Goal: Obtain resource: Download file/media

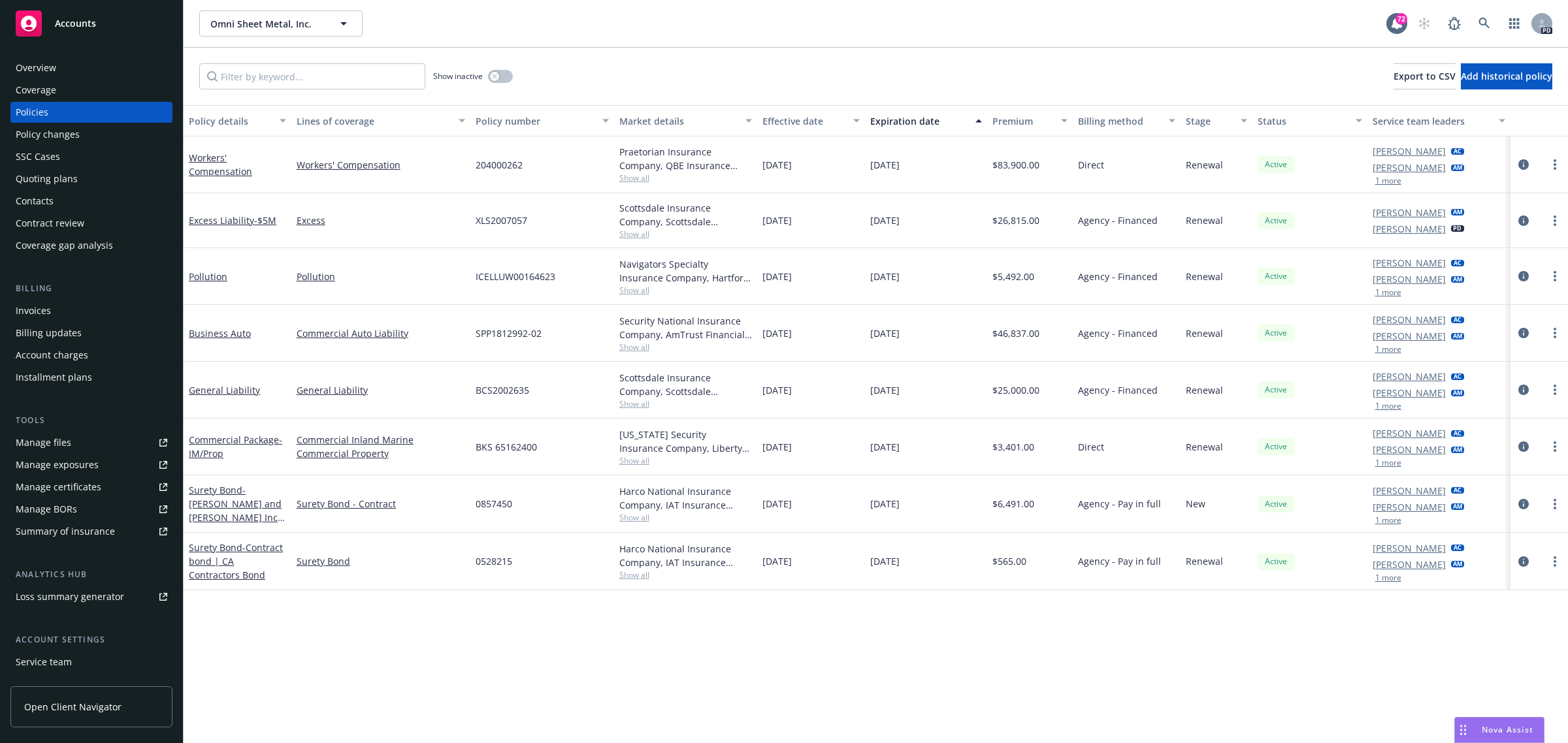
click at [75, 18] on span "Accounts" at bounding box center [75, 24] width 41 height 10
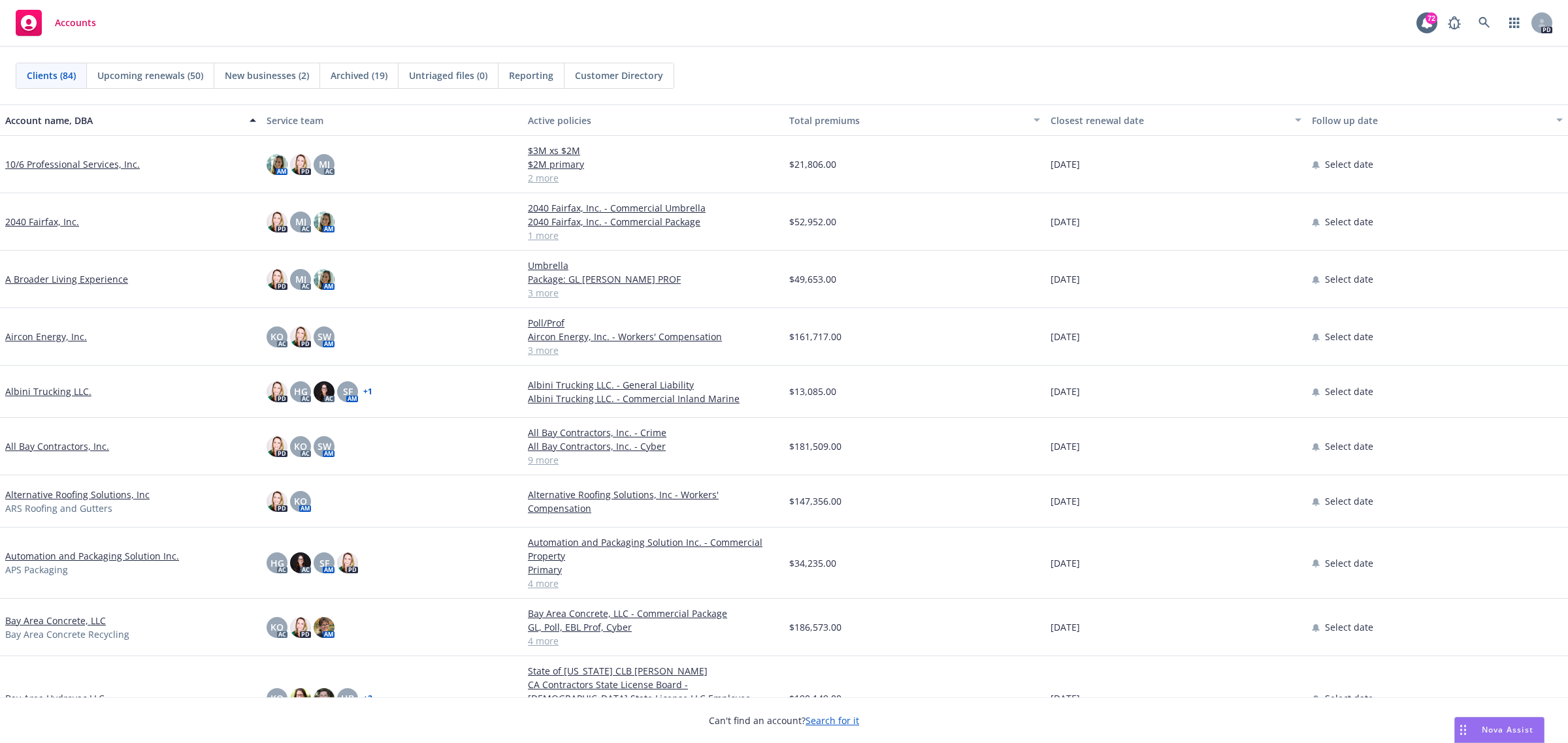
click at [354, 77] on span "Archived (19)" at bounding box center [358, 76] width 57 height 14
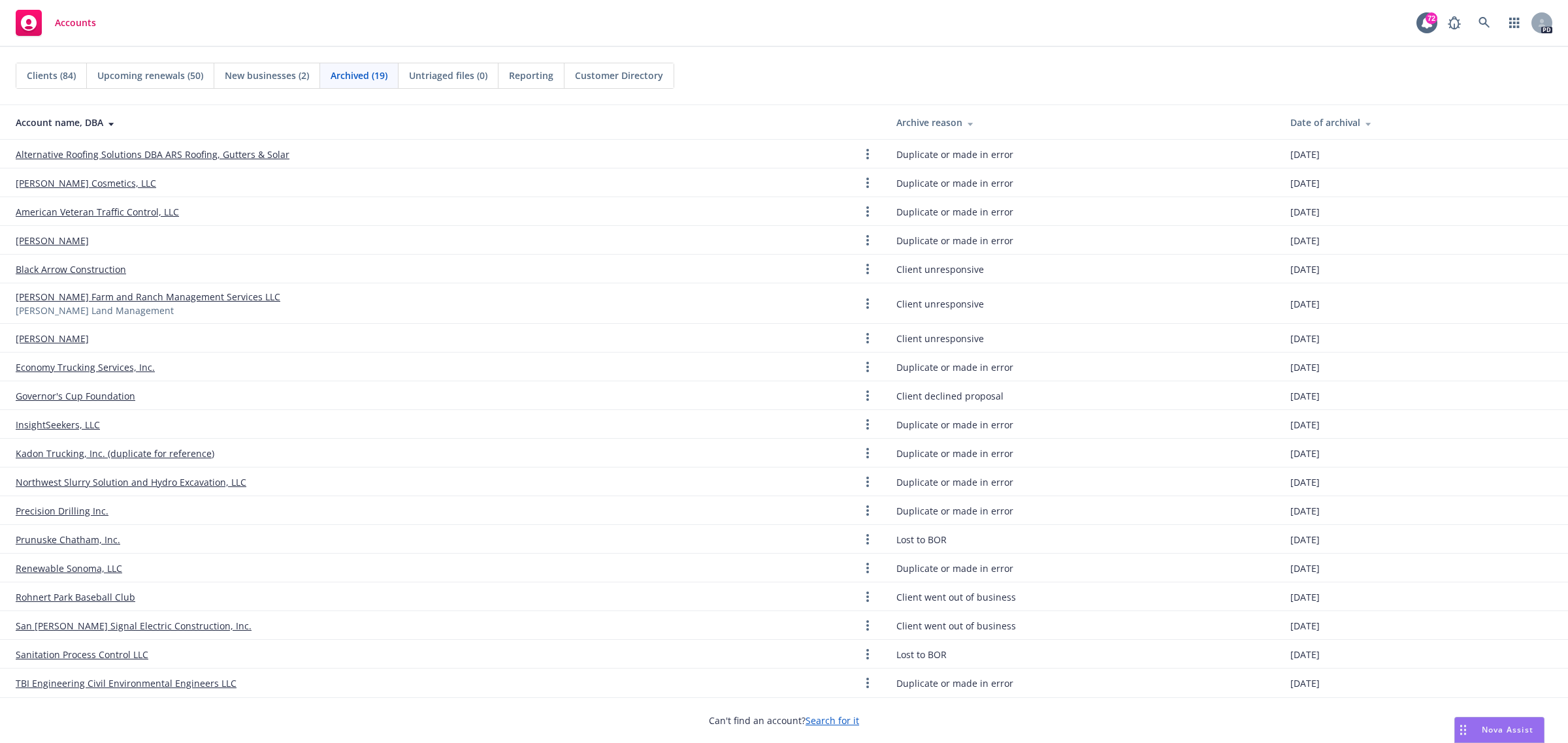
click at [53, 624] on link "San Jose Signal Electric Construction, Inc." at bounding box center [133, 626] width 236 height 14
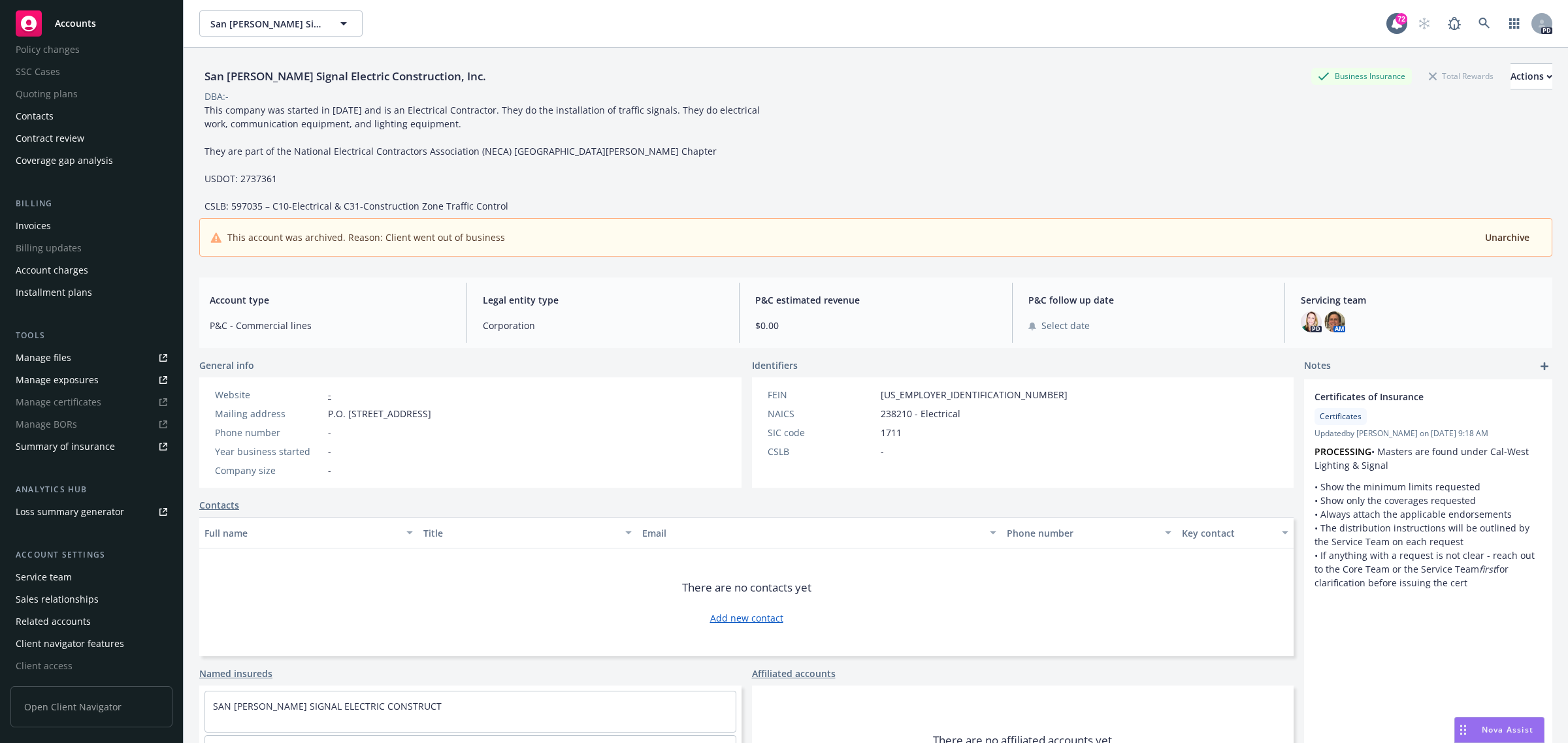
click at [69, 20] on span "Accounts" at bounding box center [75, 24] width 41 height 10
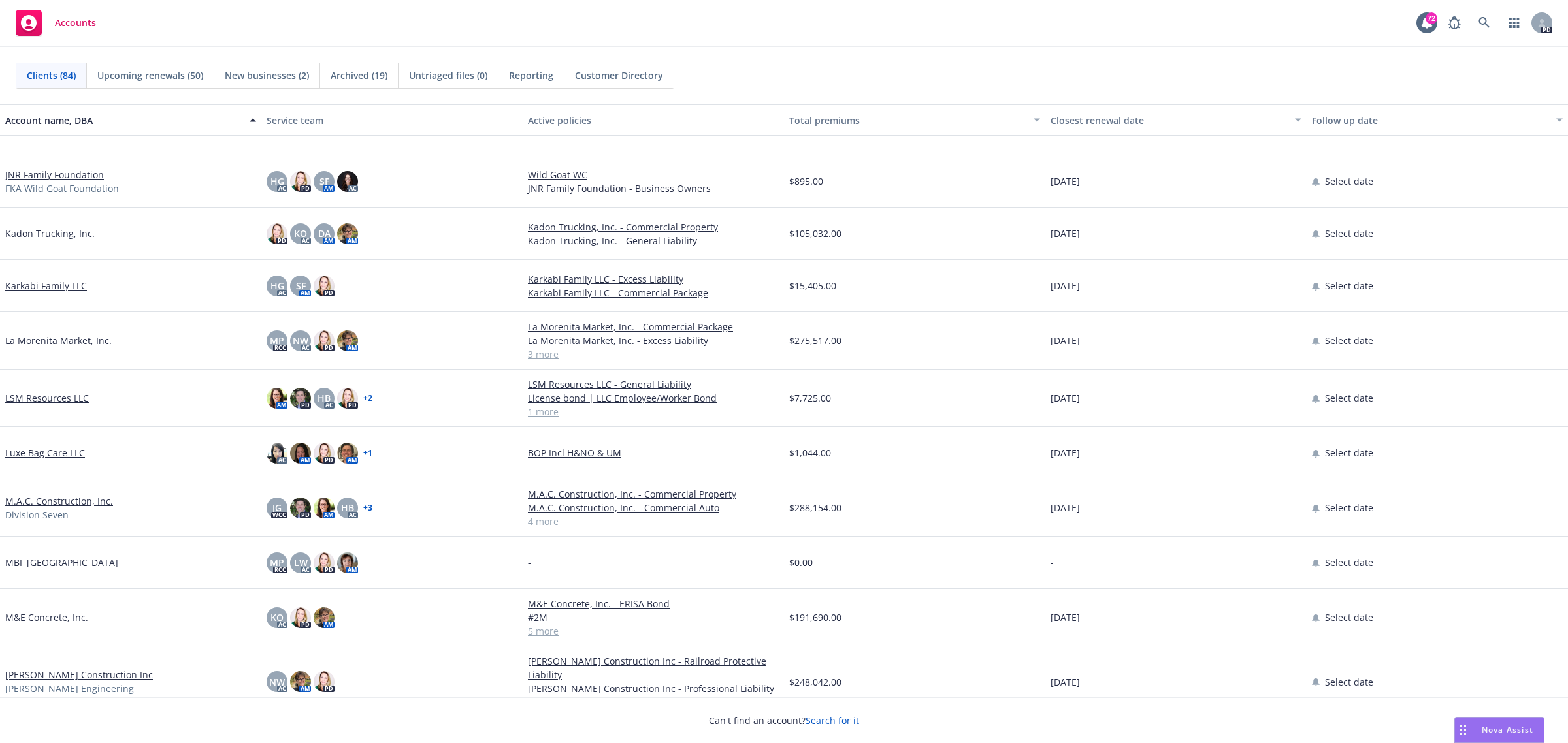
scroll to position [2530, 0]
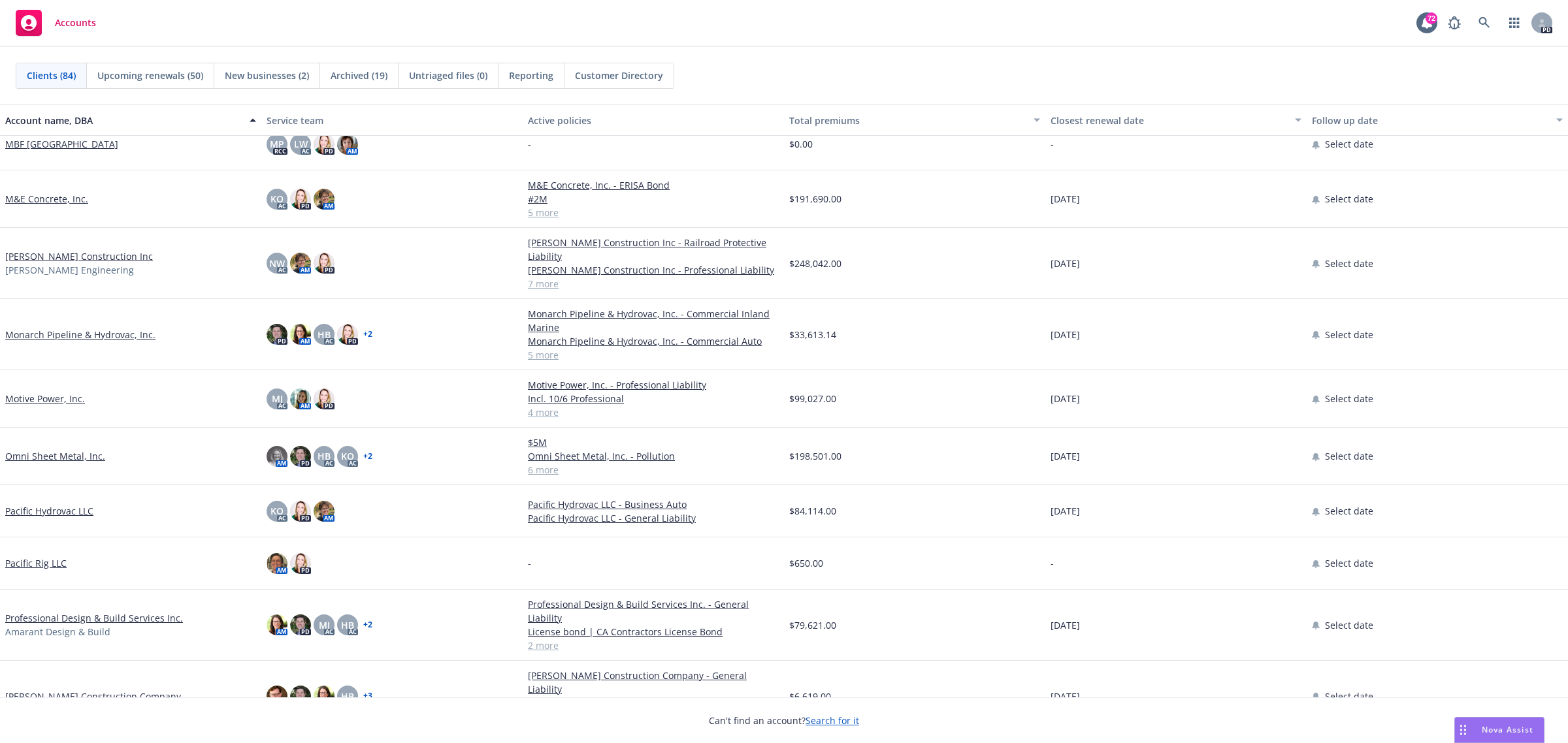
click at [51, 334] on link "Monarch Pipeline & Hydrovac, Inc." at bounding box center [80, 334] width 150 height 14
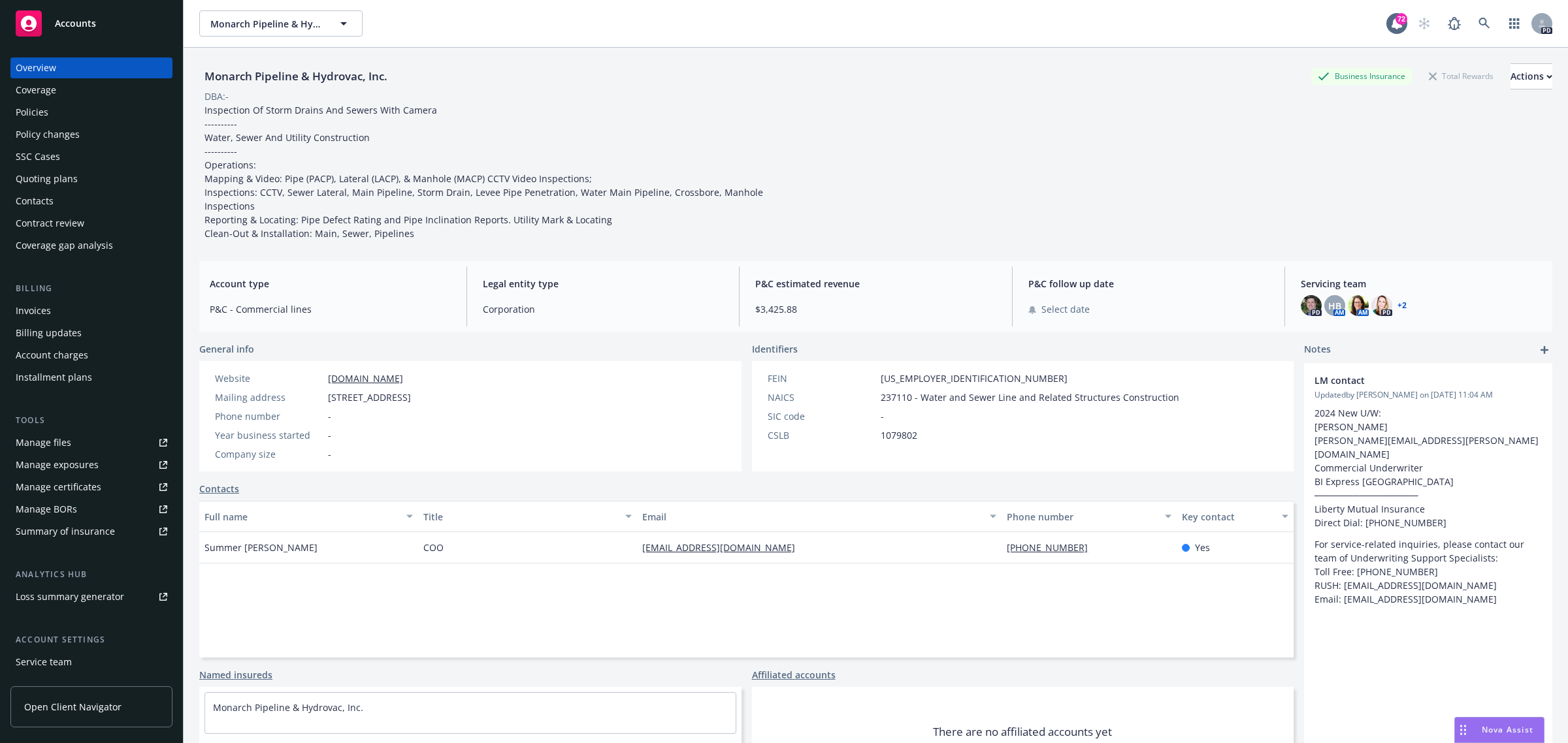
click at [37, 113] on div "Policies" at bounding box center [31, 112] width 32 height 21
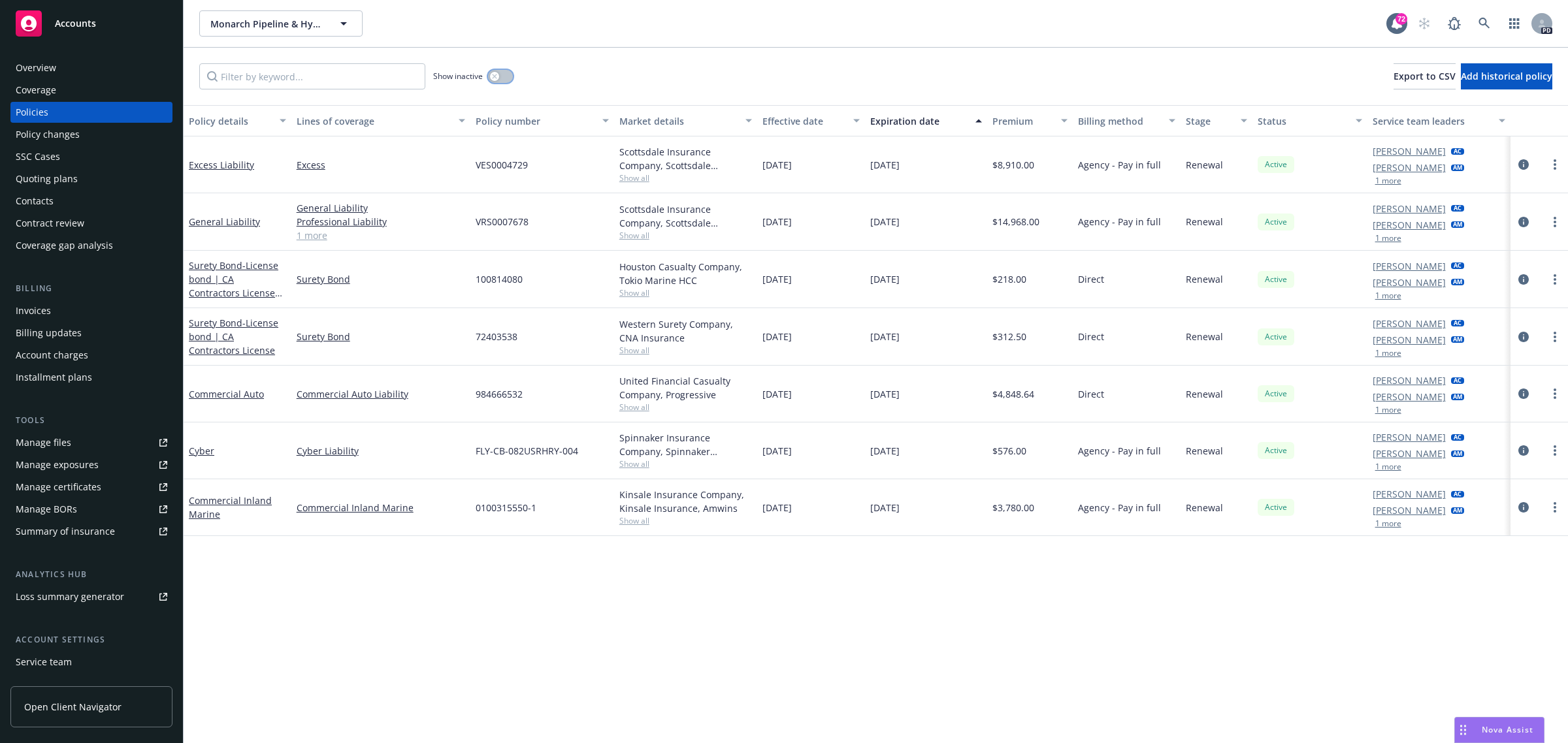
click at [501, 73] on button "button" at bounding box center [500, 76] width 24 height 13
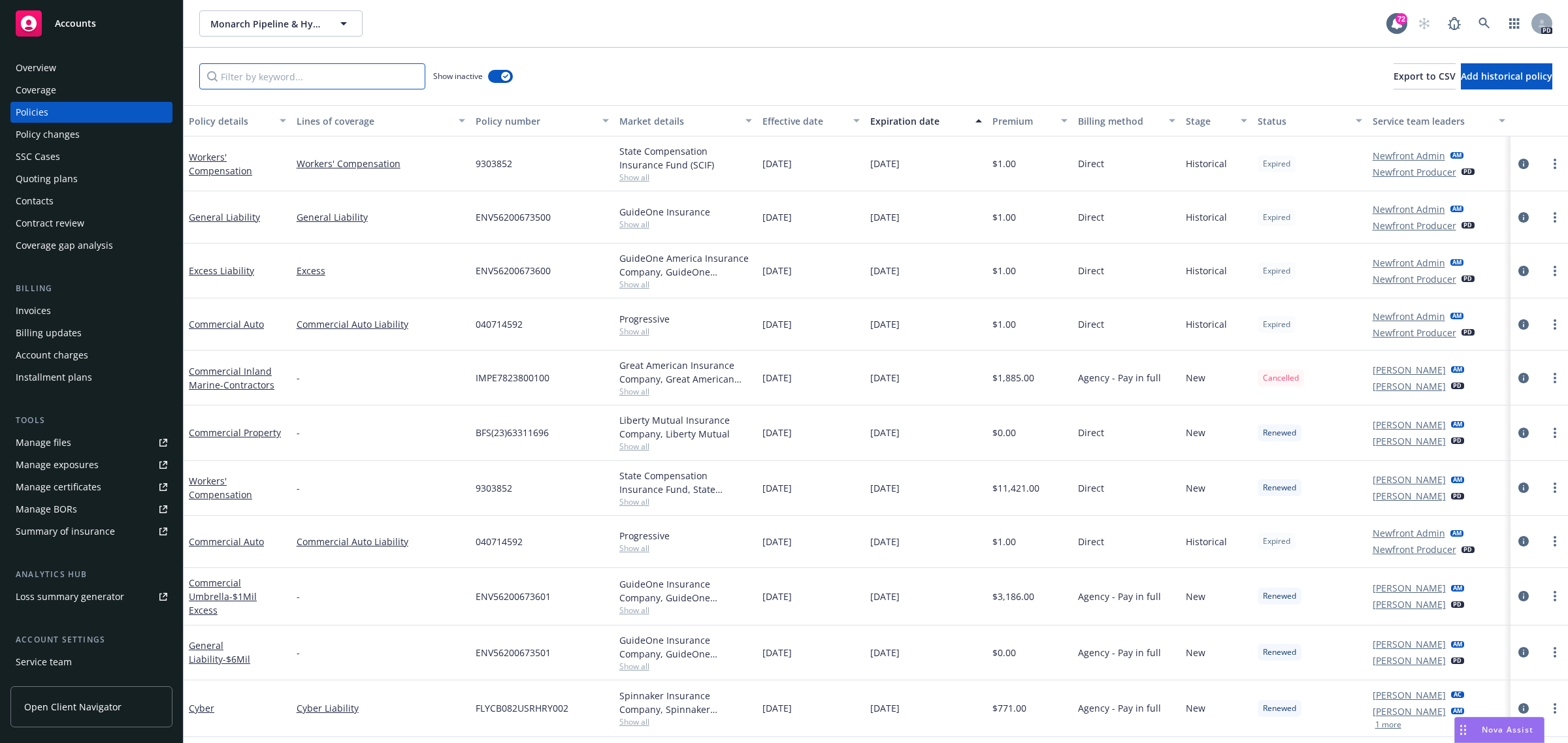
click at [255, 74] on input "Filter by keyword..." at bounding box center [312, 77] width 226 height 26
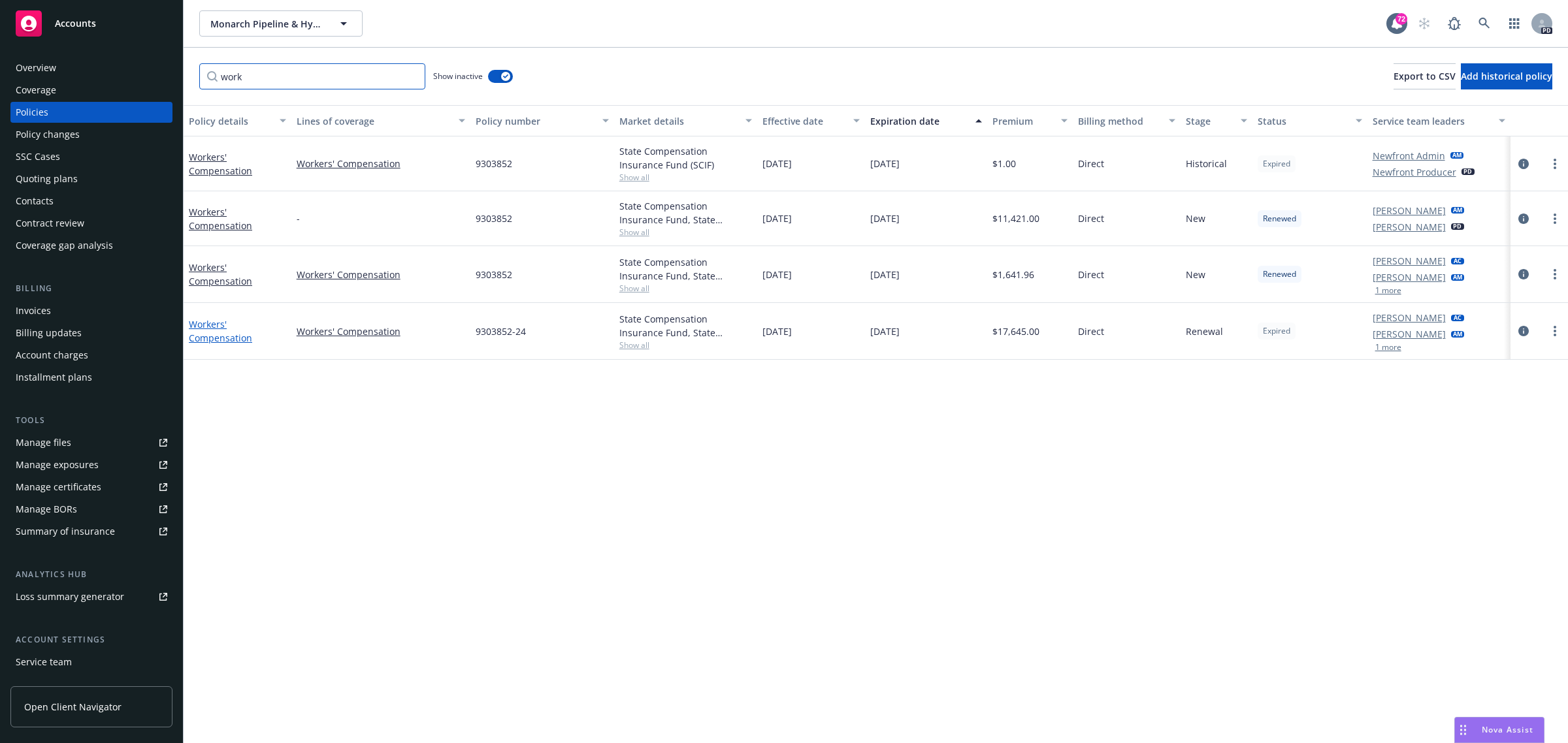
type input "work"
click at [210, 324] on link "Workers' Compensation" at bounding box center [221, 331] width 64 height 26
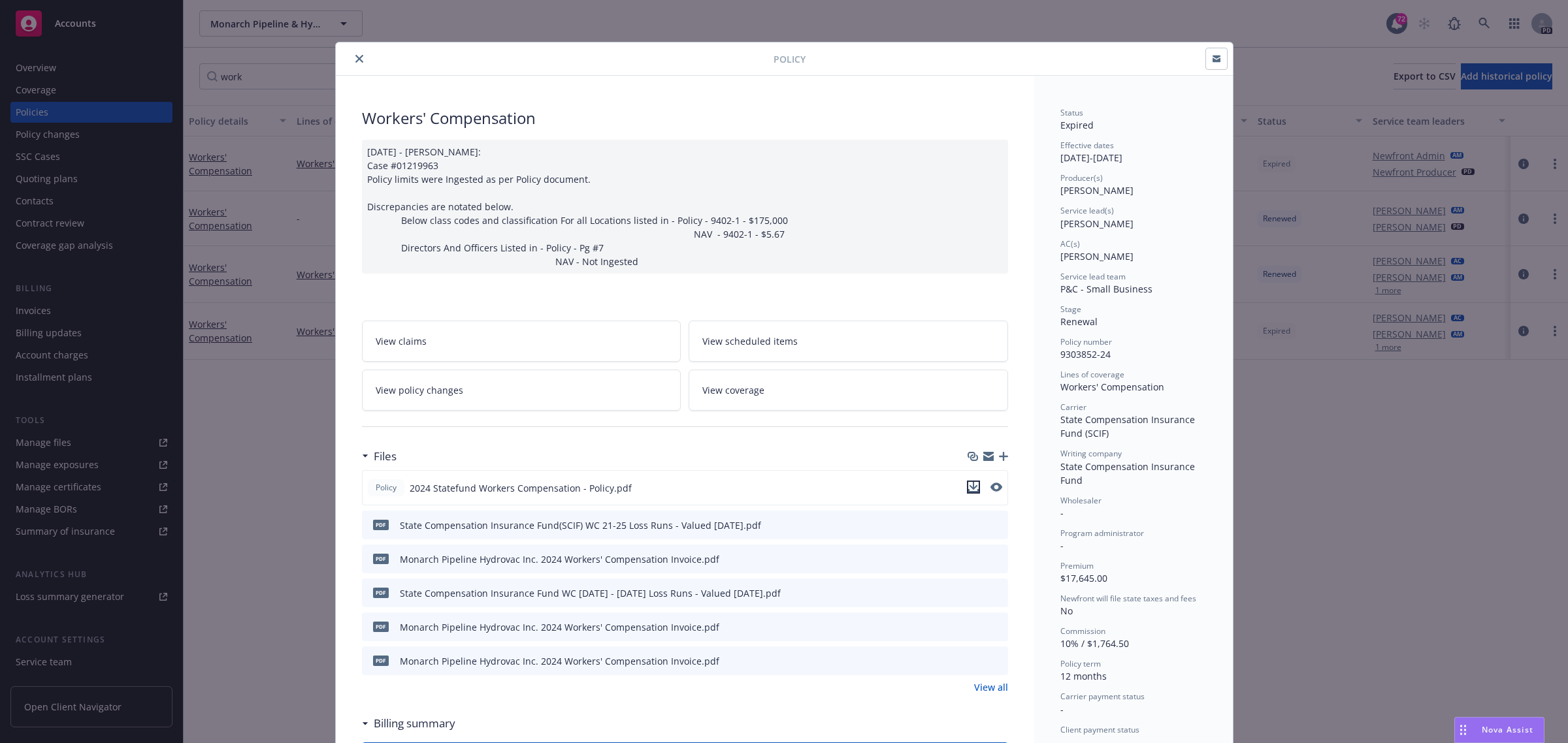
click at [968, 484] on icon "download file" at bounding box center [974, 487] width 10 height 10
click at [356, 58] on icon "close" at bounding box center [359, 58] width 8 height 8
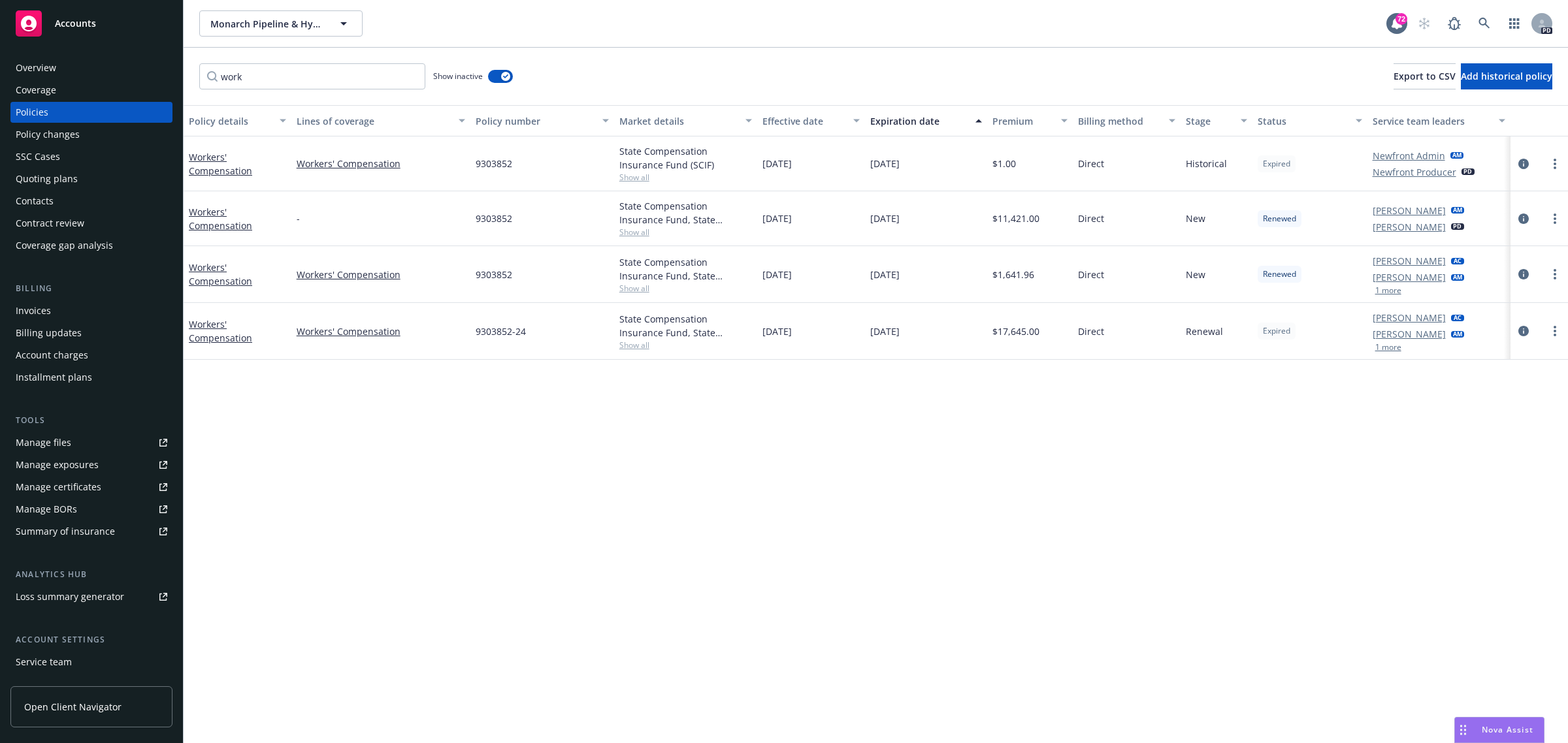
click at [70, 488] on div "Manage certificates" at bounding box center [58, 487] width 85 height 21
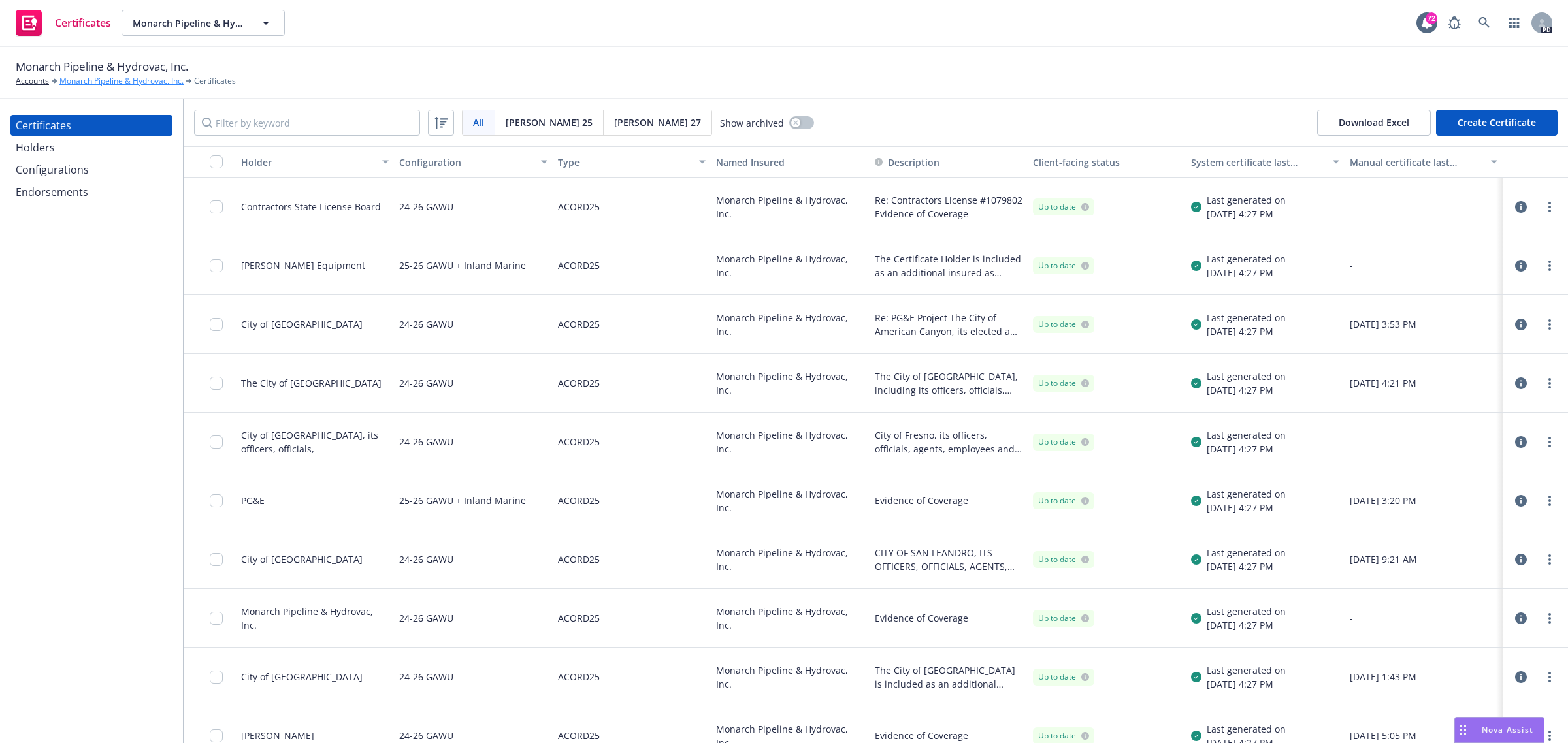
drag, startPoint x: 125, startPoint y: 79, endPoint x: 128, endPoint y: 85, distance: 6.7
click at [125, 79] on link "Monarch Pipeline & Hydrovac, Inc." at bounding box center [121, 80] width 124 height 11
